Goal: Task Accomplishment & Management: Use online tool/utility

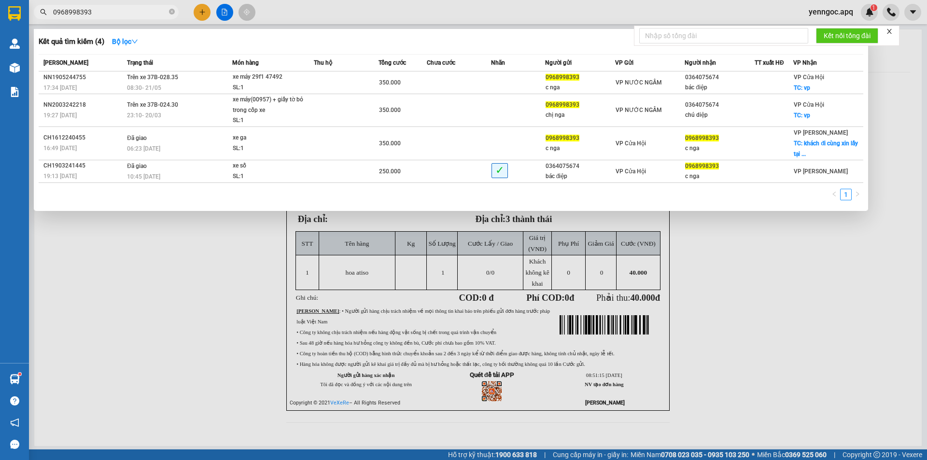
click at [115, 15] on input "0968998393" at bounding box center [110, 12] width 114 height 11
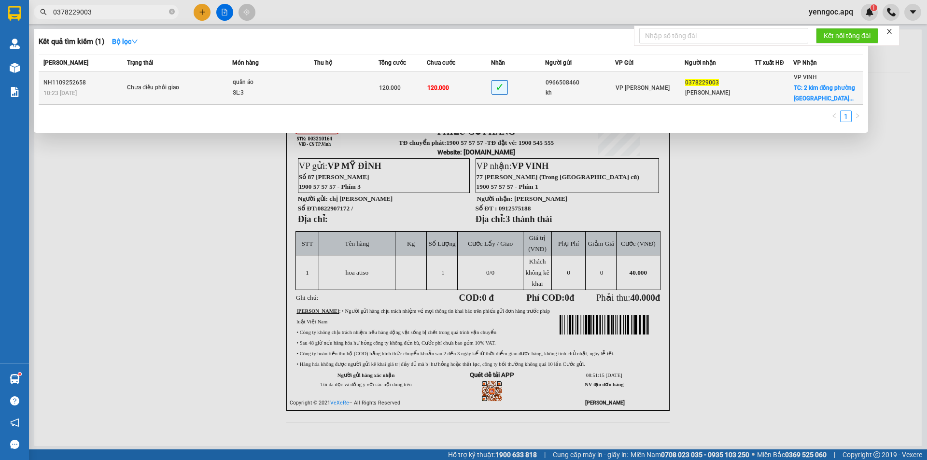
type input "0378229003"
click at [291, 93] on div "SL: 3" at bounding box center [269, 93] width 72 height 11
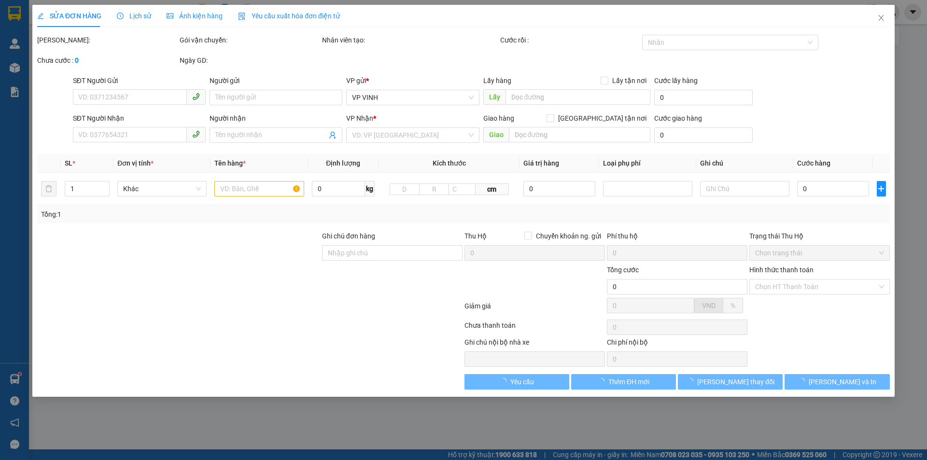
type input "0966508460"
type input "kh"
type input "0378229003"
type input "[PERSON_NAME]"
checkbox input "true"
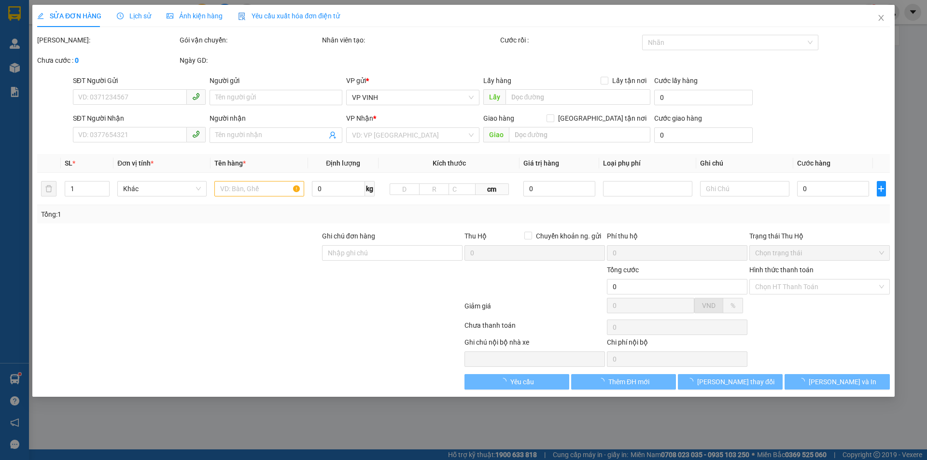
type input "2 kim đồng phường [GEOGRAPHIC_DATA]"
type input "120.000"
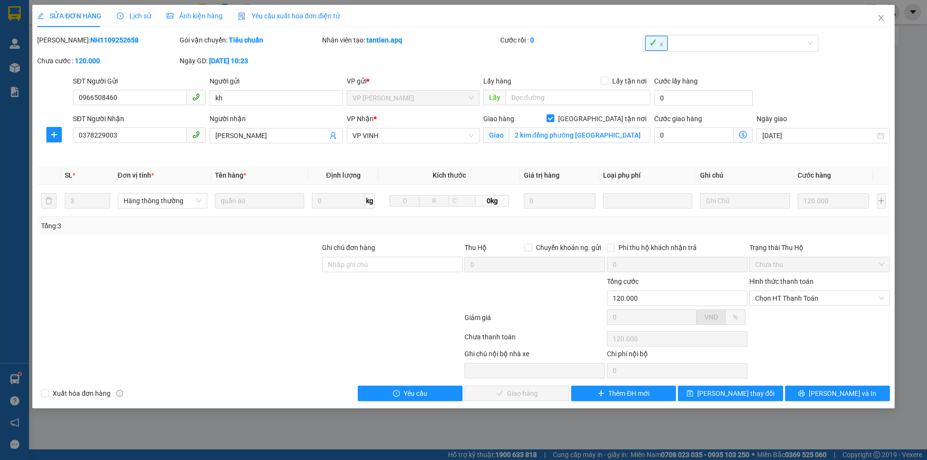
click at [138, 19] on span "Lịch sử" at bounding box center [134, 16] width 34 height 8
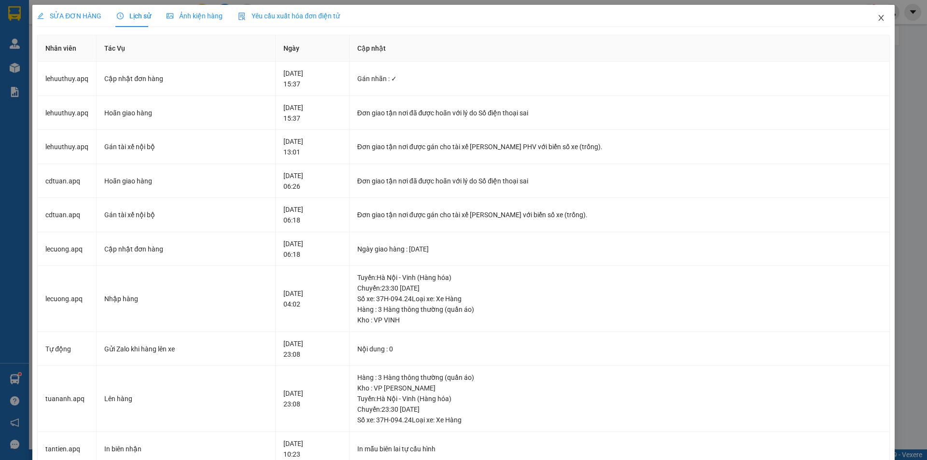
drag, startPoint x: 875, startPoint y: 16, endPoint x: 398, endPoint y: 16, distance: 477.2
click at [878, 16] on icon "close" at bounding box center [882, 18] width 8 height 8
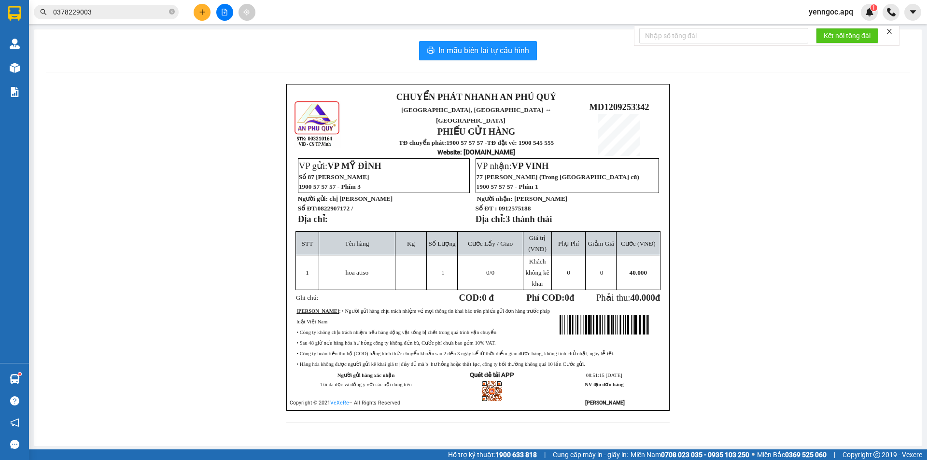
click at [130, 15] on input "0378229003" at bounding box center [110, 12] width 114 height 11
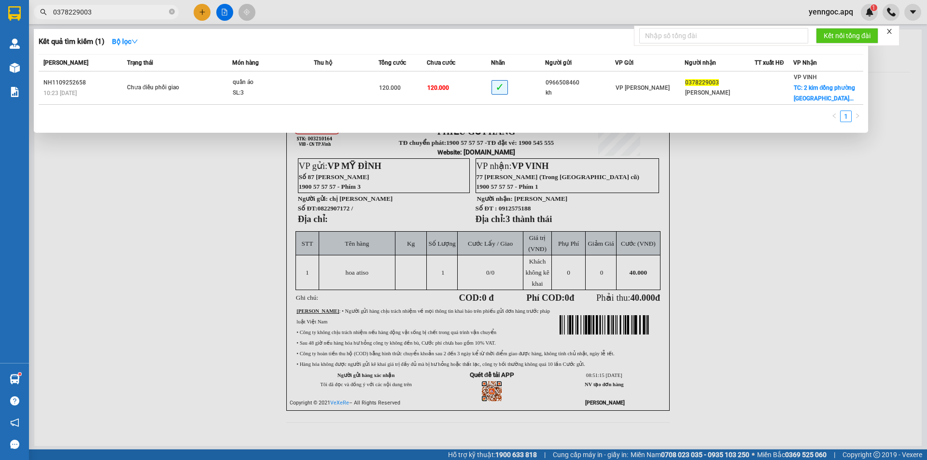
click at [130, 15] on input "0378229003" at bounding box center [110, 12] width 114 height 11
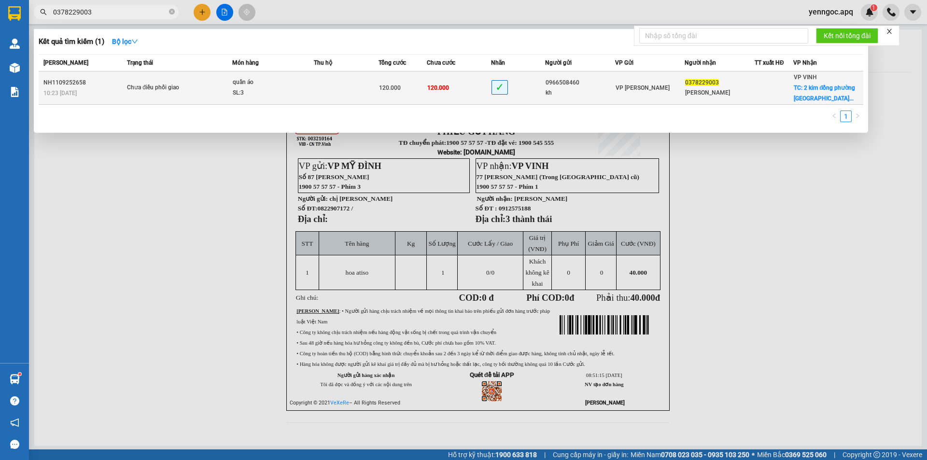
click at [241, 95] on div "SL: 3" at bounding box center [269, 93] width 72 height 11
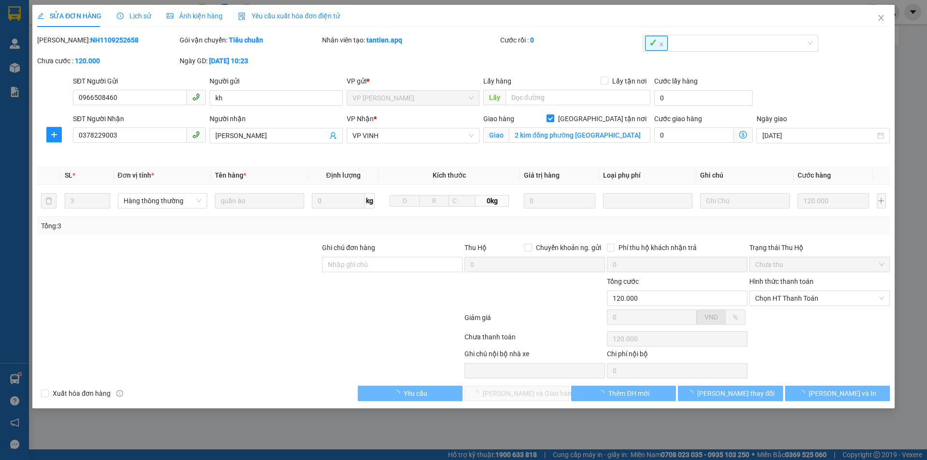
click at [137, 18] on span "Lịch sử" at bounding box center [134, 16] width 34 height 8
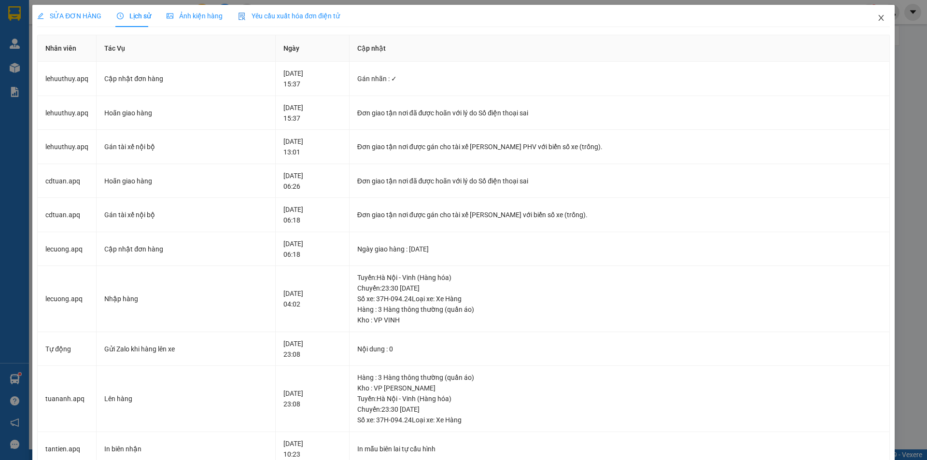
click at [882, 17] on span "Close" at bounding box center [881, 18] width 27 height 27
